Goal: Navigation & Orientation: Find specific page/section

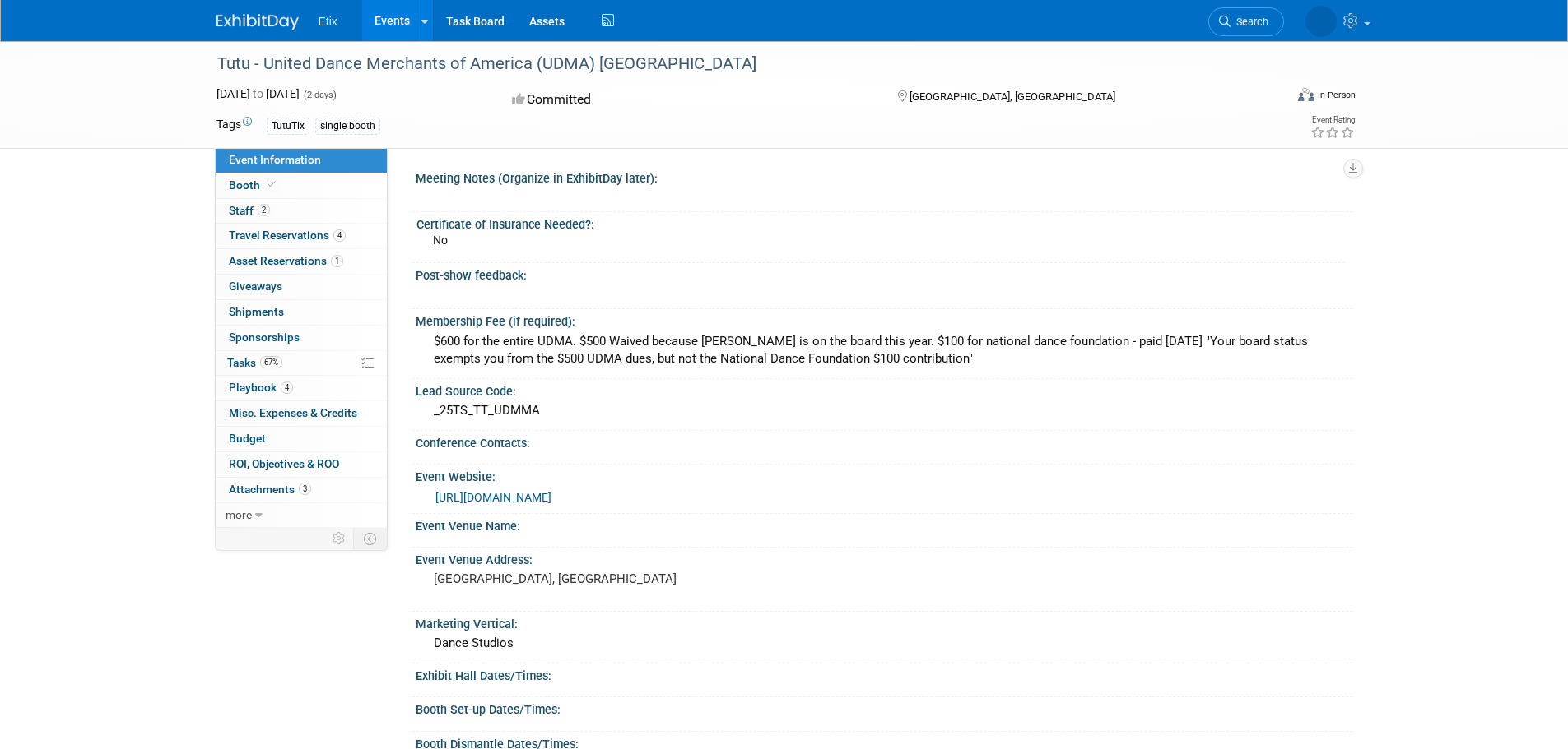
drag, startPoint x: 566, startPoint y: 507, endPoint x: 516, endPoint y: 501, distance: 50.4
click at [516, 501] on div "[URL][DOMAIN_NAME]" at bounding box center [884, 496] width 937 height 25
click at [514, 501] on link "[URL][DOMAIN_NAME]" at bounding box center [494, 497] width 117 height 13
click at [284, 229] on span "Travel Reservations 4" at bounding box center [287, 235] width 117 height 13
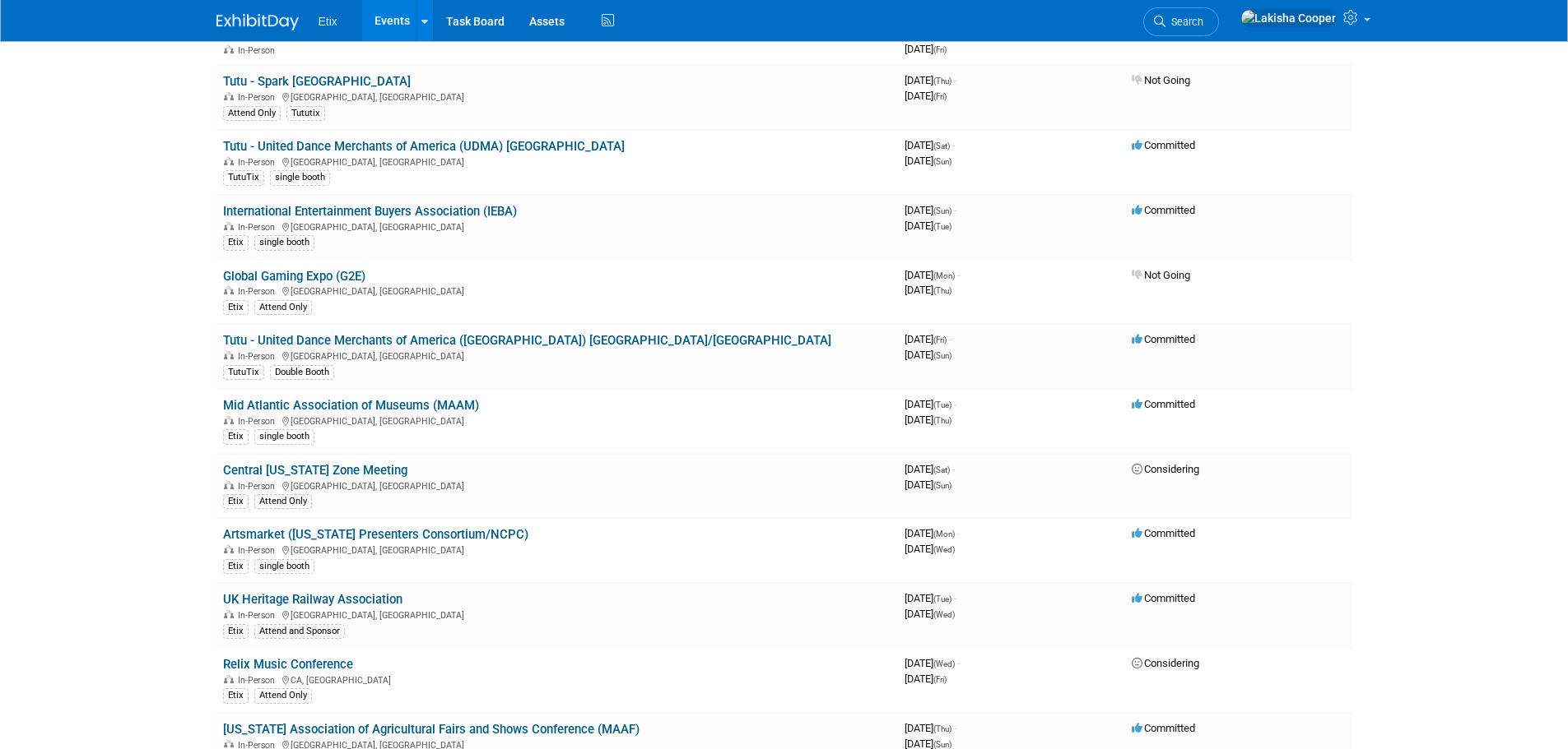
scroll to position [174, 0]
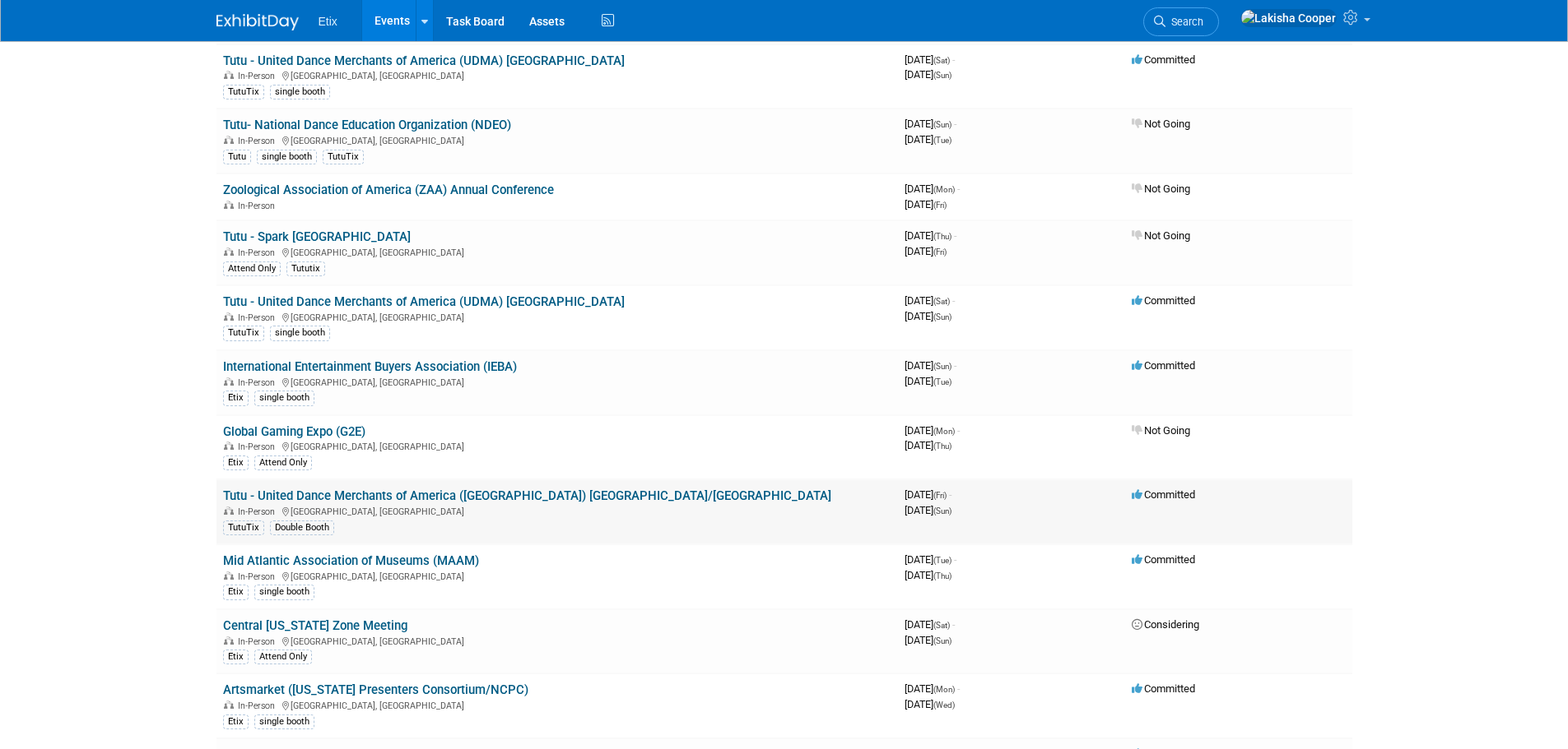
click at [480, 490] on link "Tutu - United Dance Merchants of America ([GEOGRAPHIC_DATA]) [GEOGRAPHIC_DATA]/…" at bounding box center [527, 495] width 608 height 15
click at [520, 491] on link "Tutu - United Dance Merchants of America ([GEOGRAPHIC_DATA]) [GEOGRAPHIC_DATA]/…" at bounding box center [527, 495] width 608 height 15
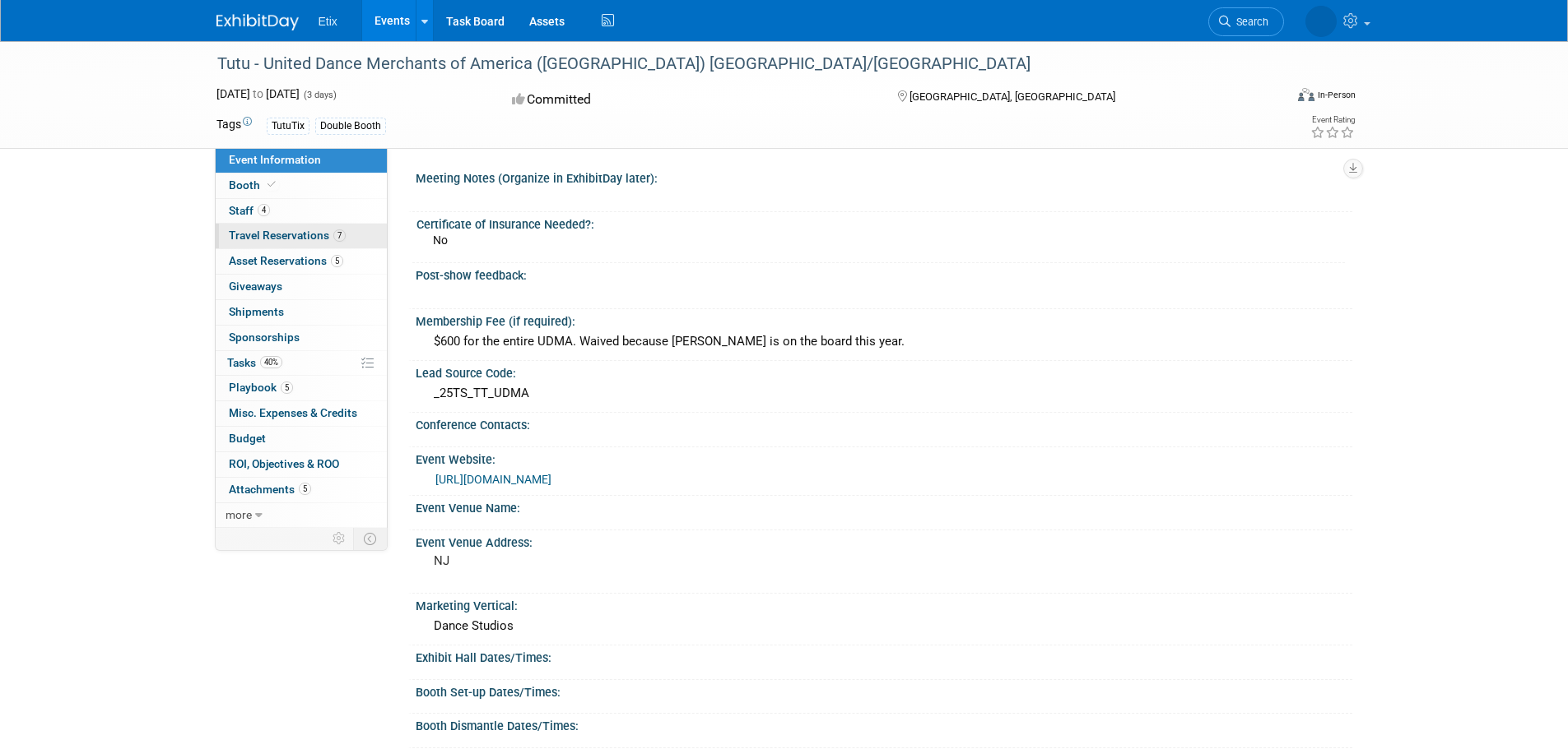
click at [283, 231] on span "Travel Reservations 7" at bounding box center [287, 235] width 117 height 13
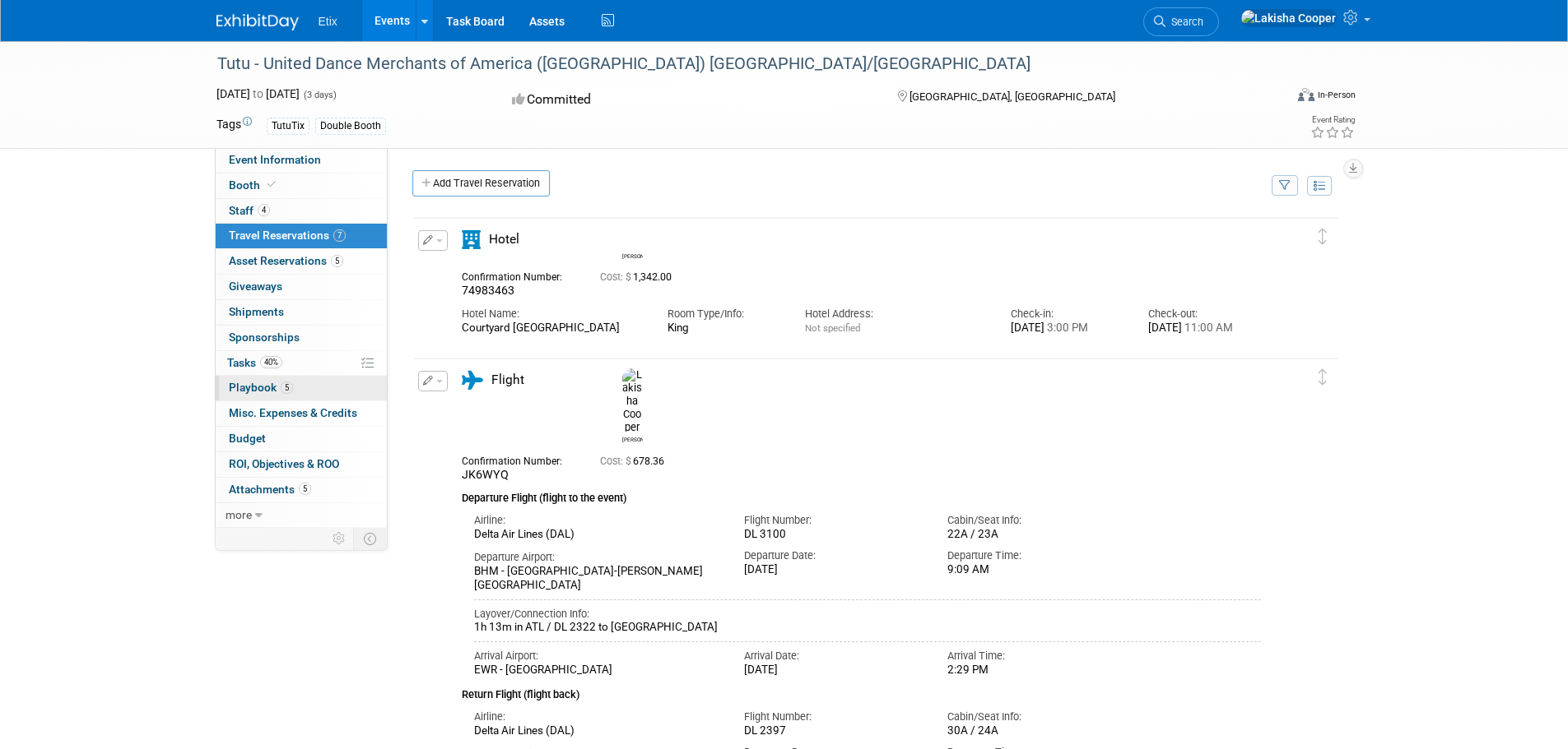
click at [268, 388] on span "Playbook 5" at bounding box center [261, 387] width 64 height 13
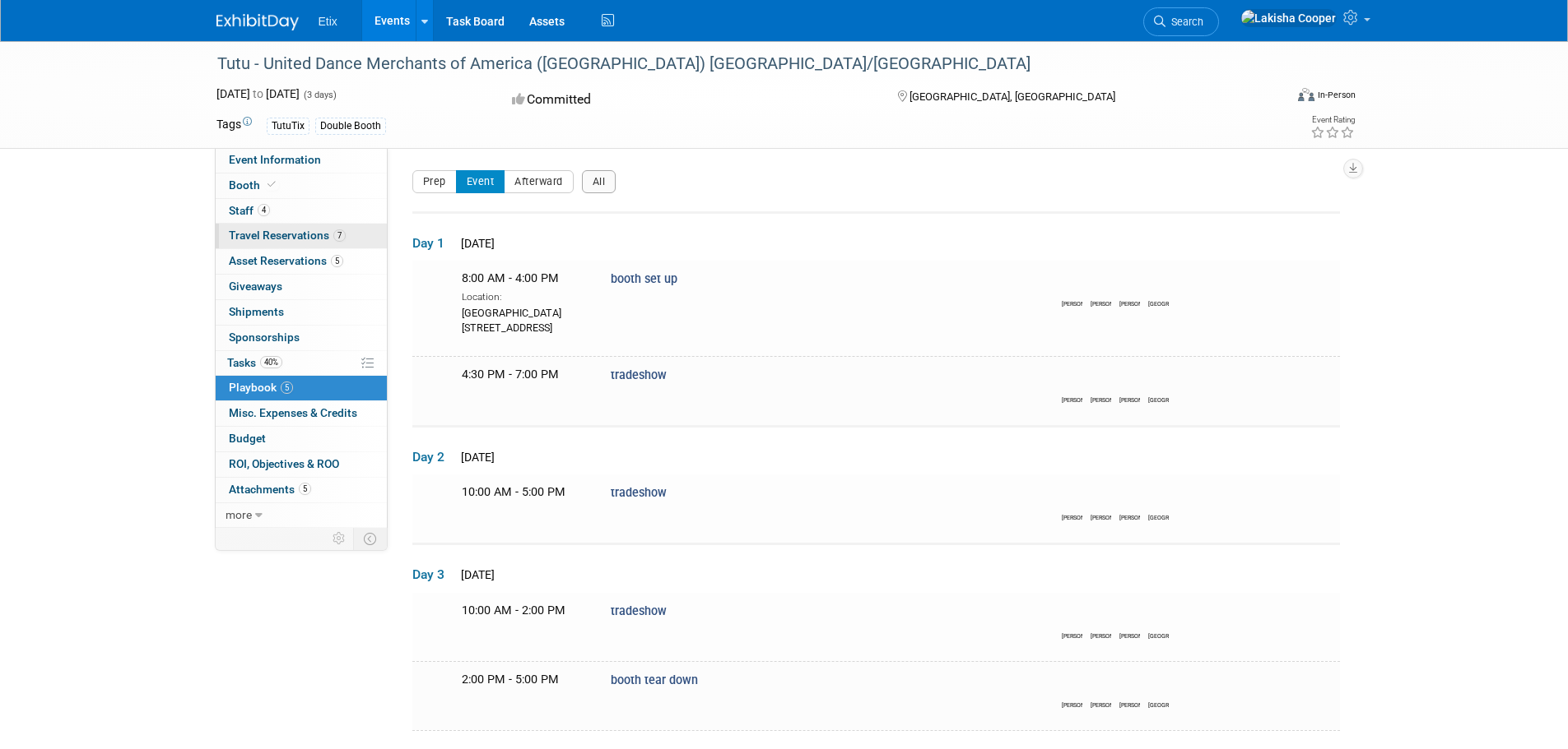
click at [314, 228] on link "7 Travel Reservations 7" at bounding box center [300, 236] width 171 height 25
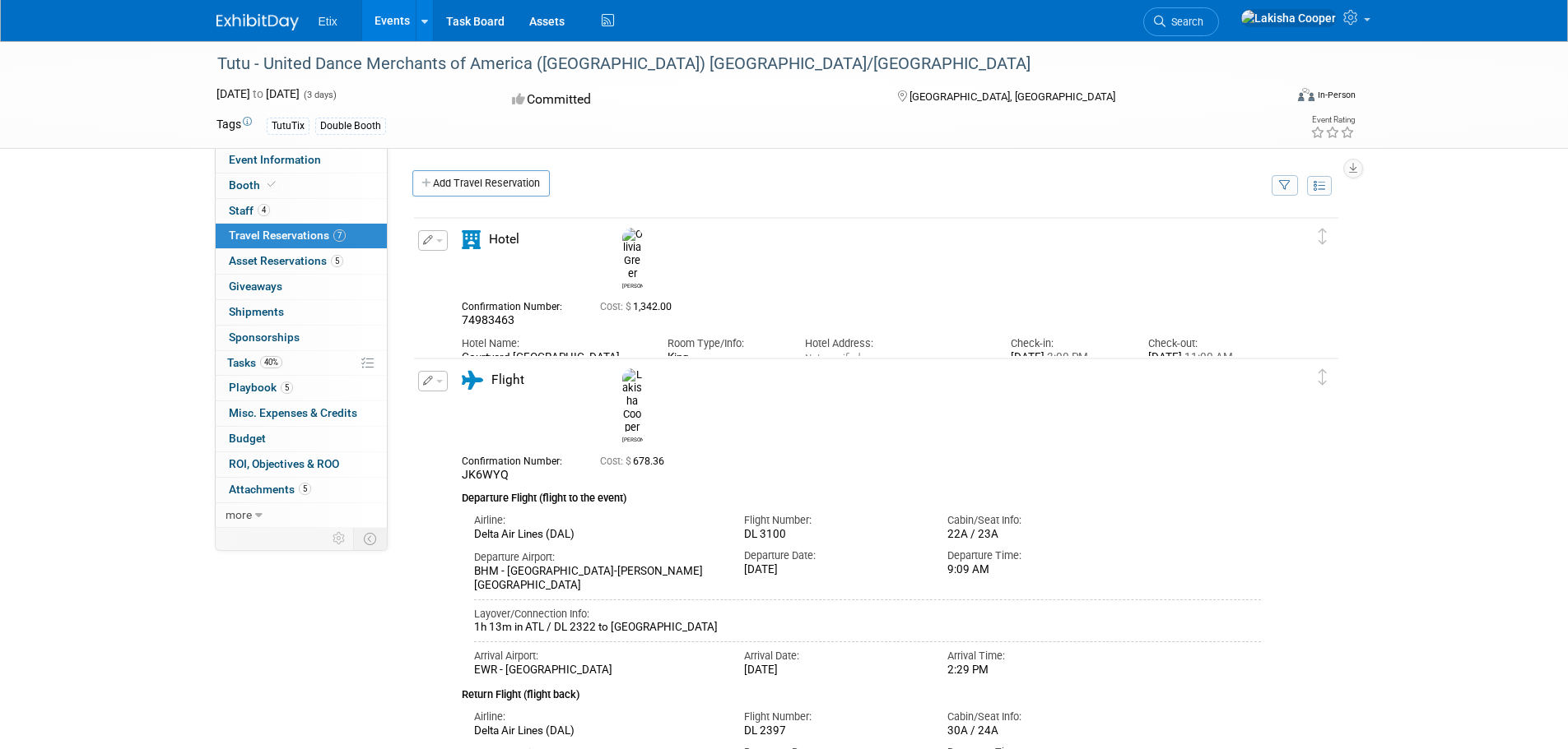
click at [379, 10] on link "Events" at bounding box center [392, 21] width 60 height 41
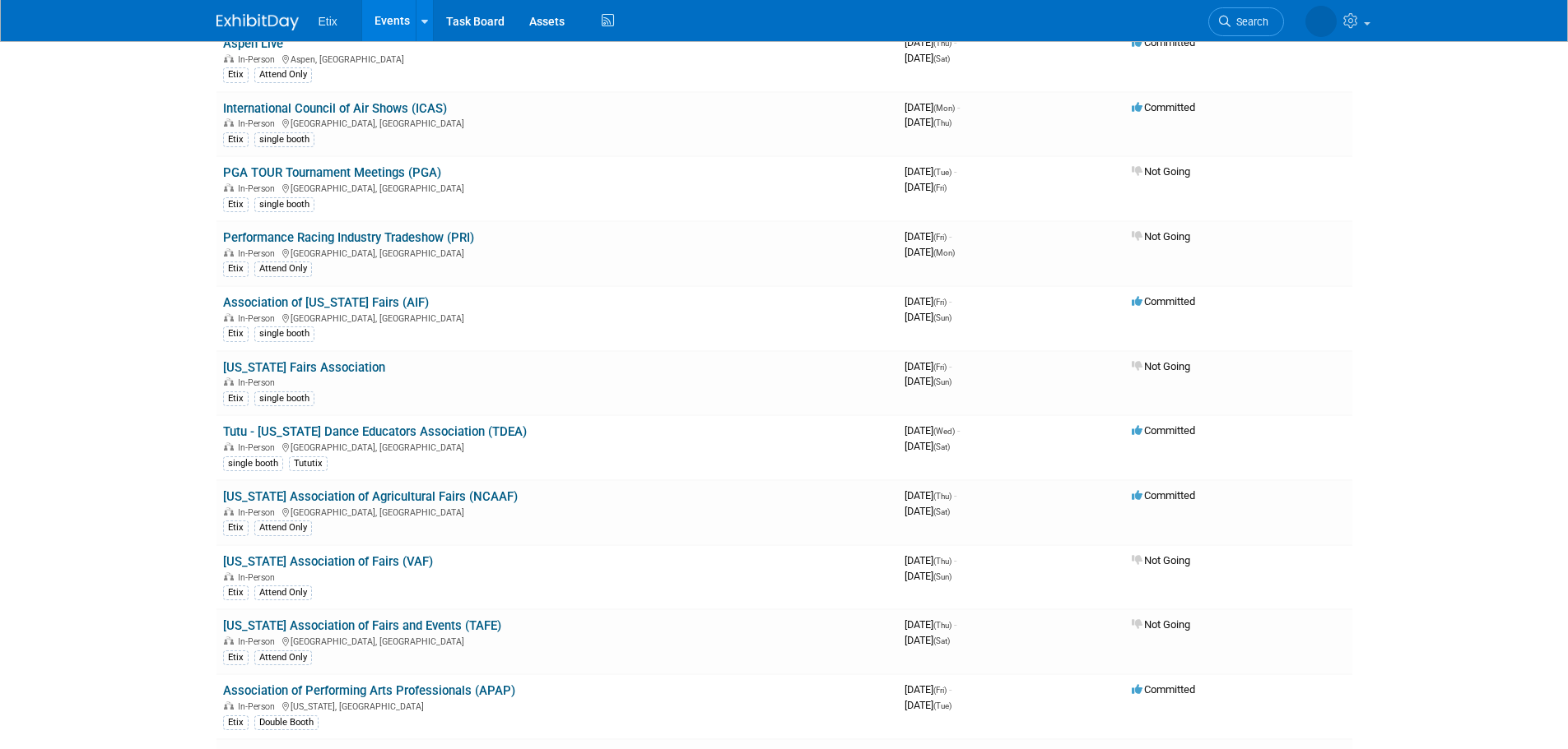
scroll to position [1486, 0]
